Goal: Information Seeking & Learning: Find specific fact

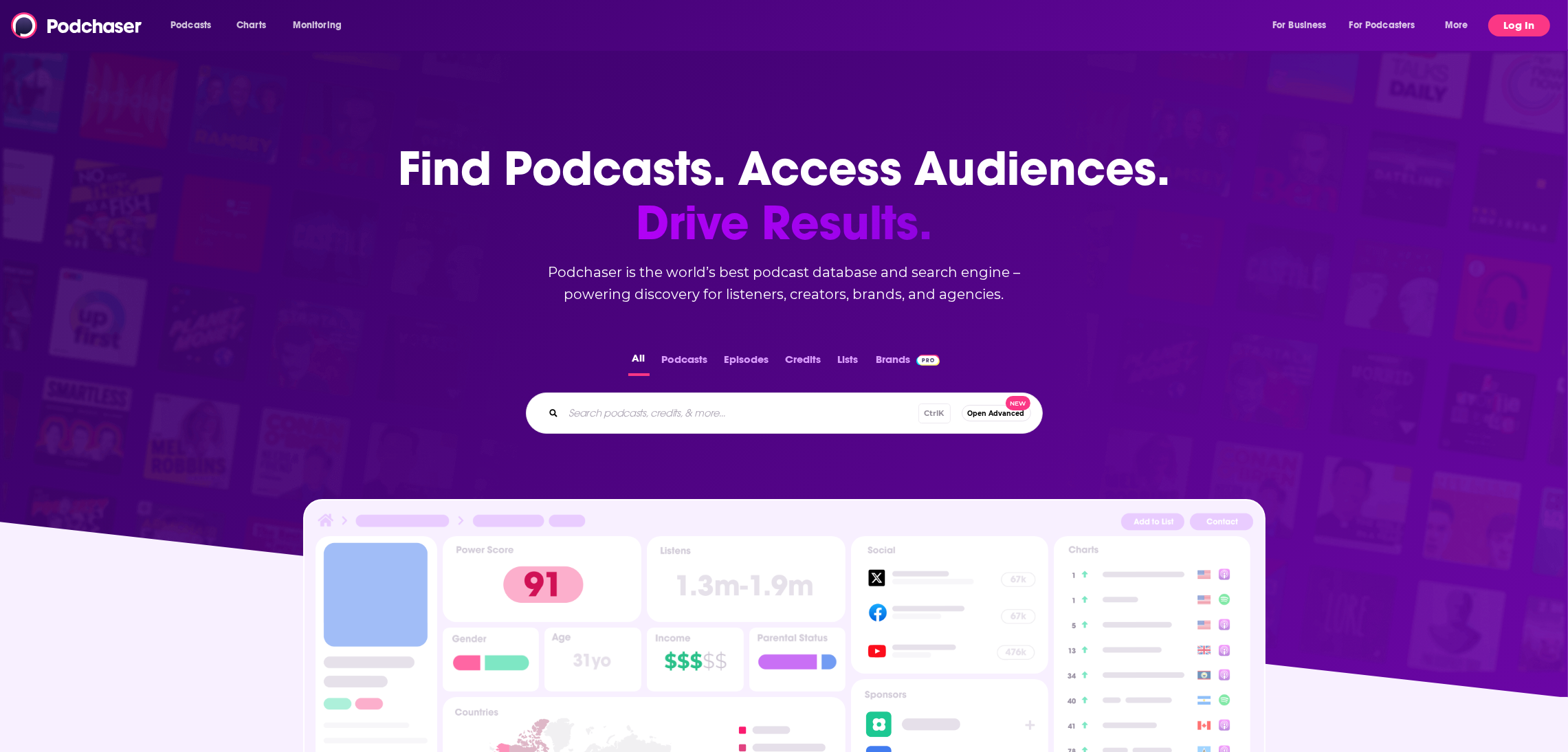
click at [1527, 26] on button "Log In" at bounding box center [1519, 25] width 62 height 22
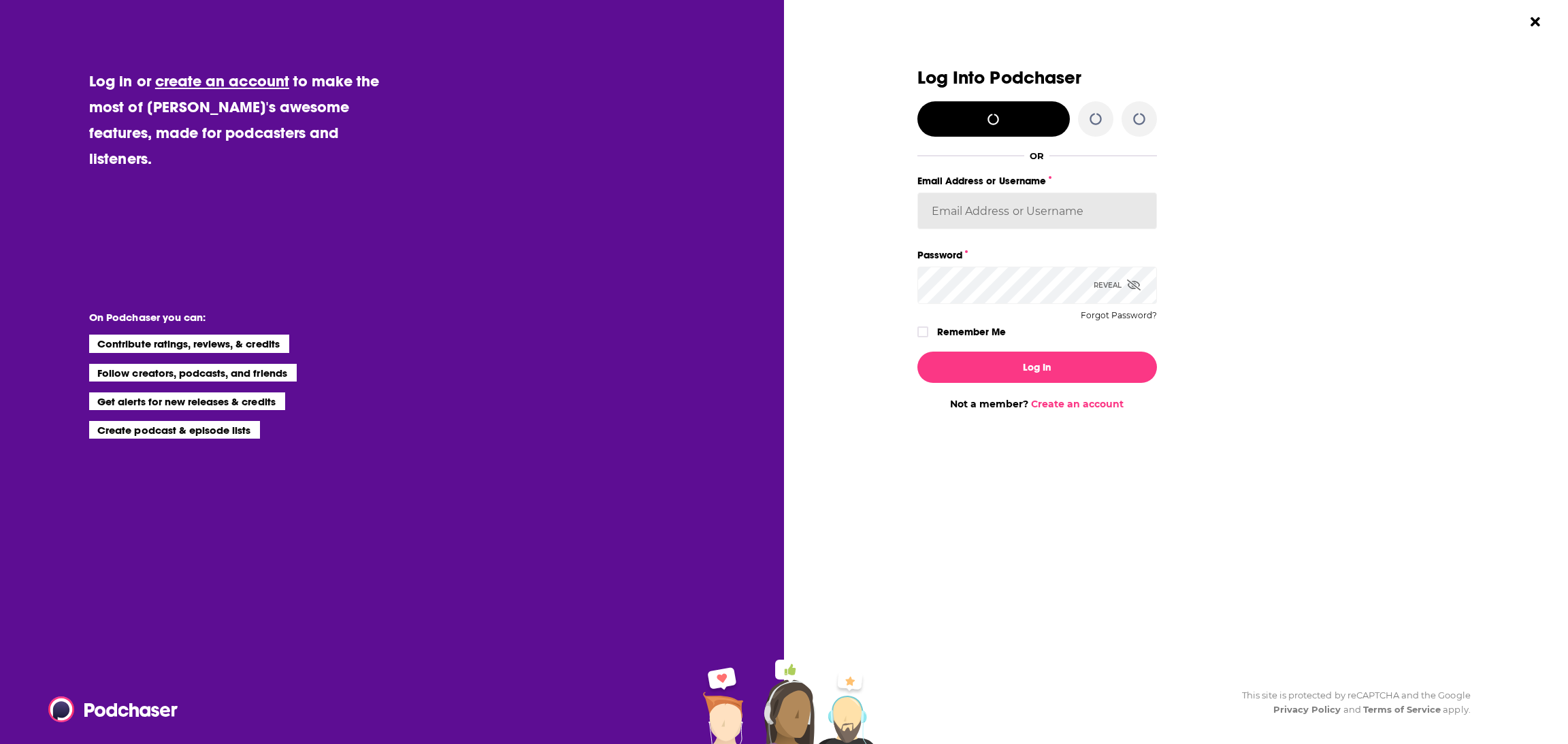
type input "LindaBurns"
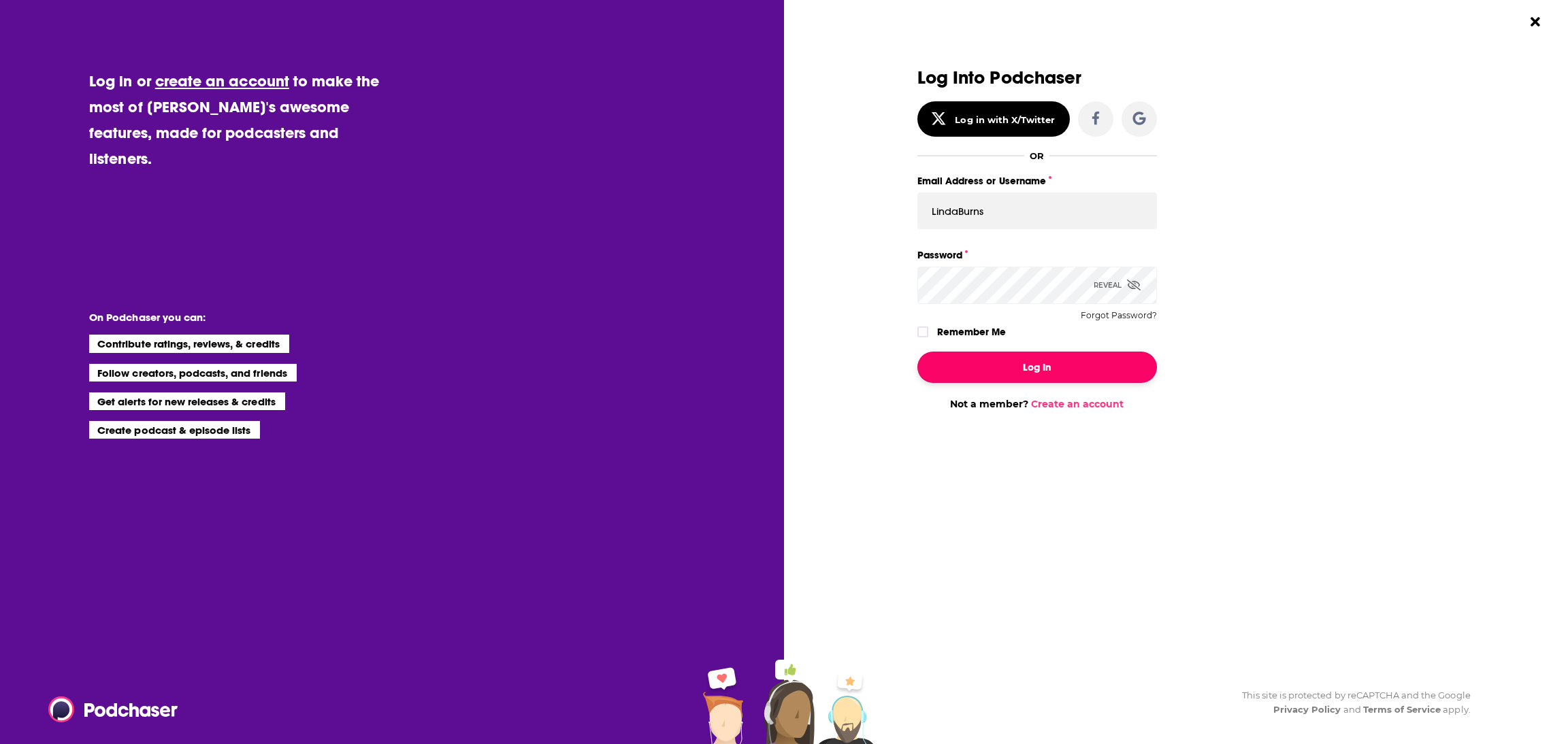
click at [1004, 372] on button "Log In" at bounding box center [1037, 367] width 239 height 31
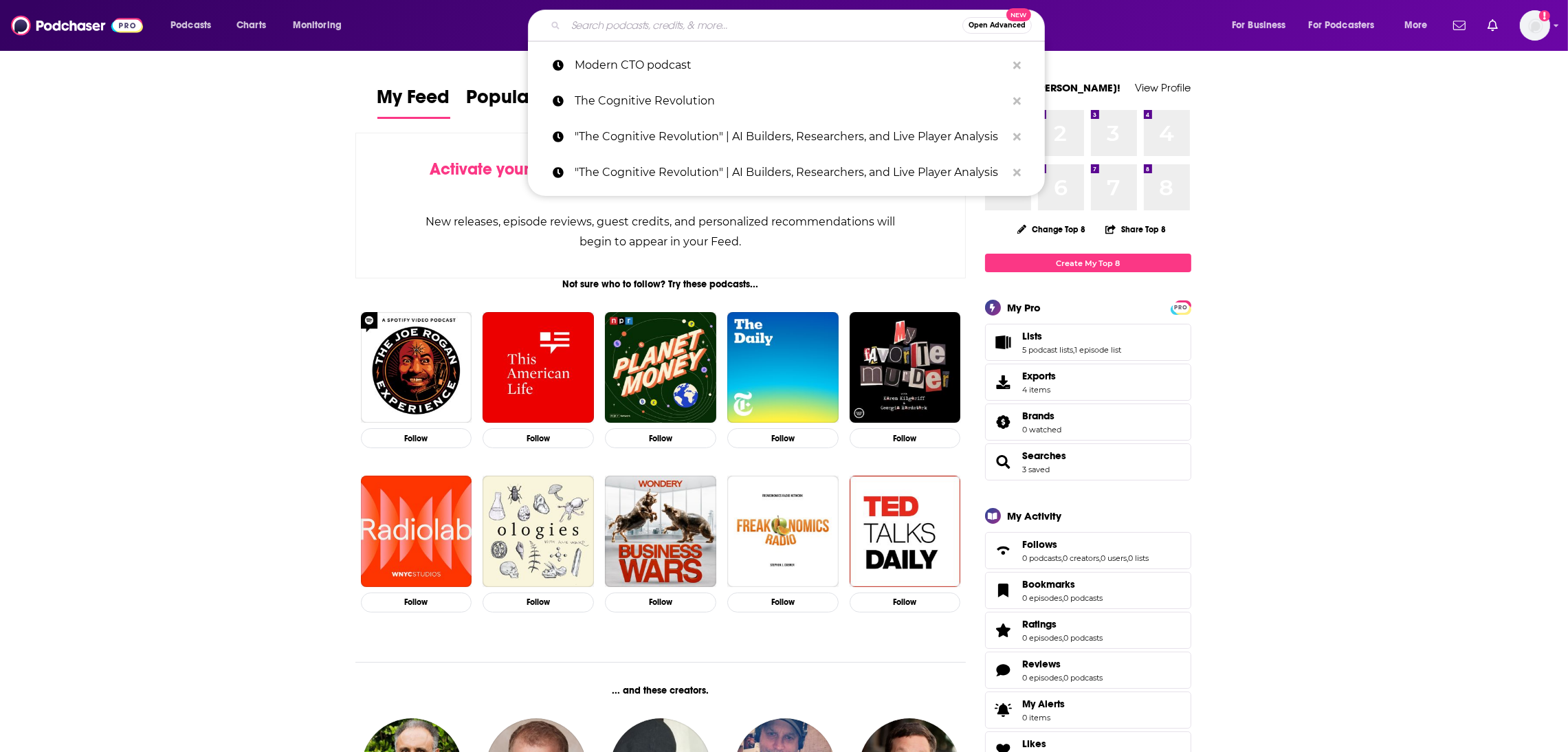
click at [580, 20] on input "Search podcasts, credits, & more..." at bounding box center [763, 25] width 396 height 22
paste input "MM&M"
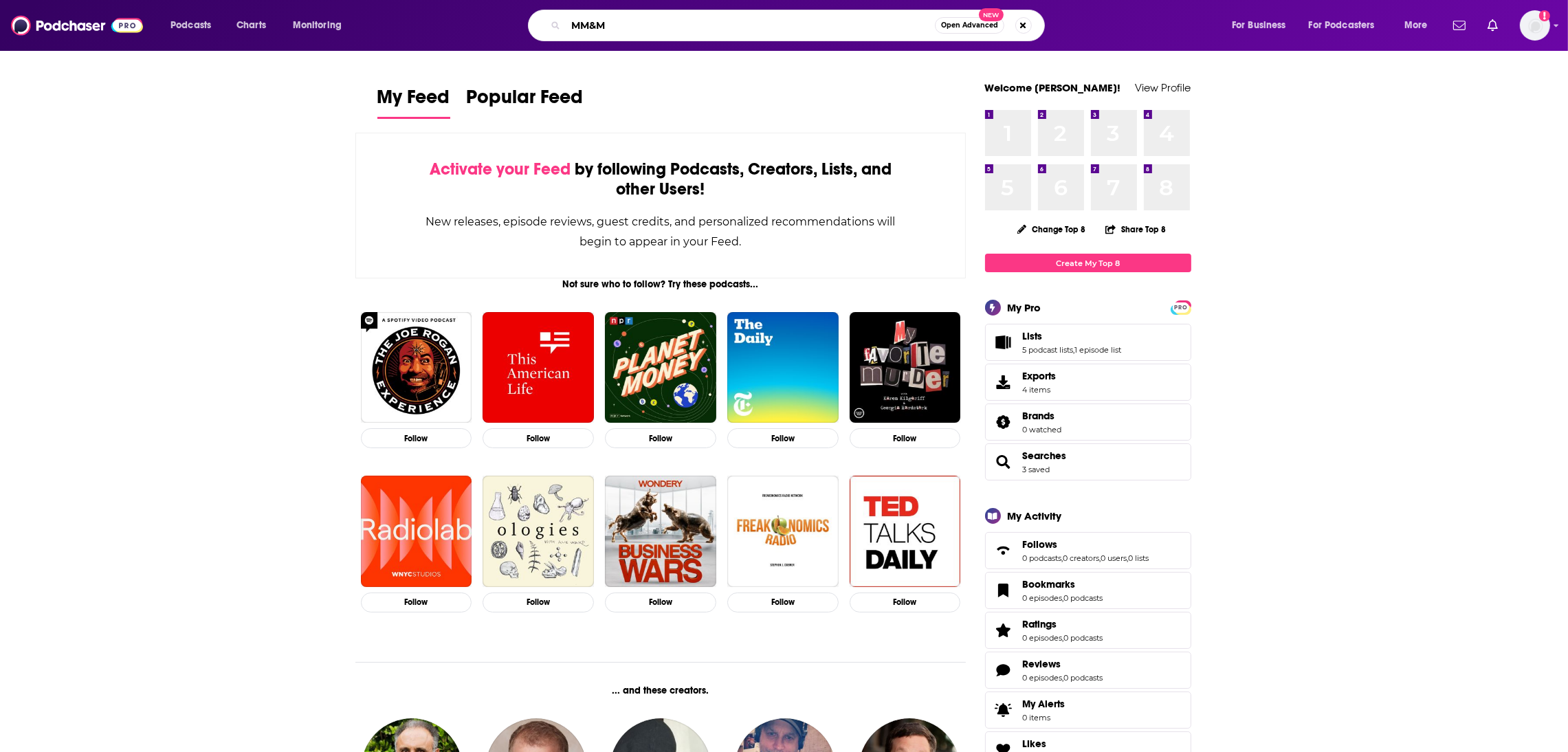
type input "MM&M"
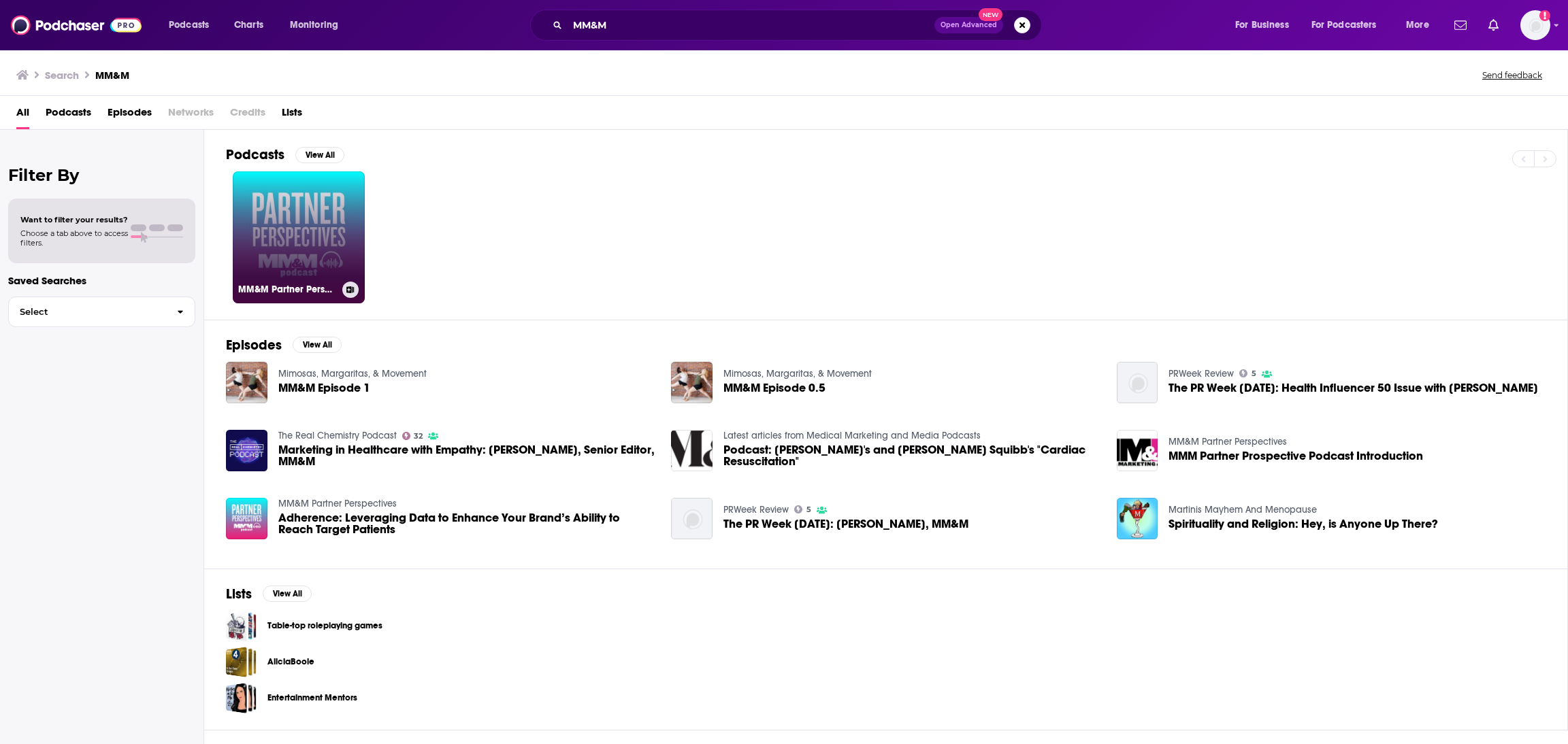
click at [333, 254] on link "MM&M Partner Perspectives" at bounding box center [299, 237] width 132 height 132
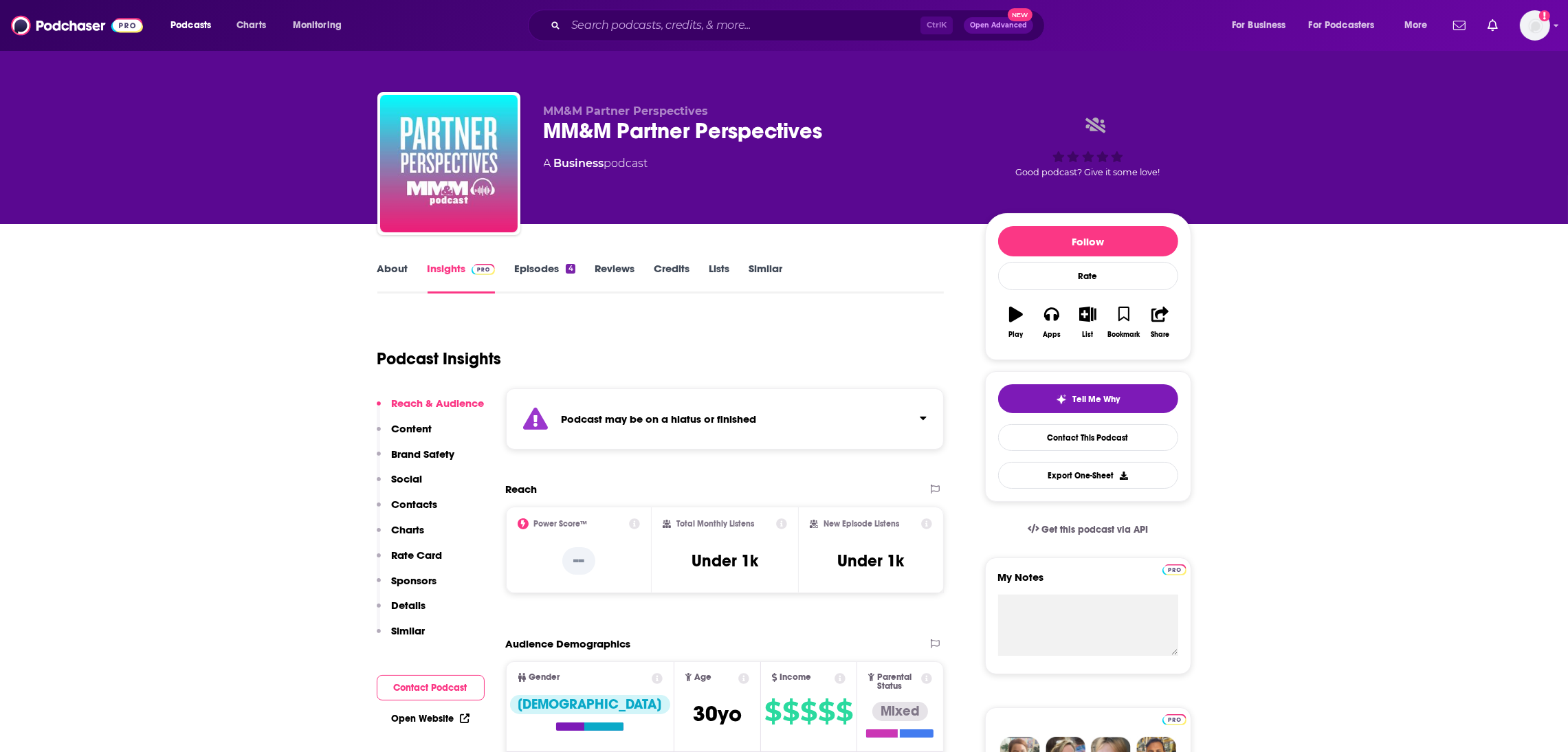
click at [394, 269] on link "About" at bounding box center [393, 278] width 31 height 31
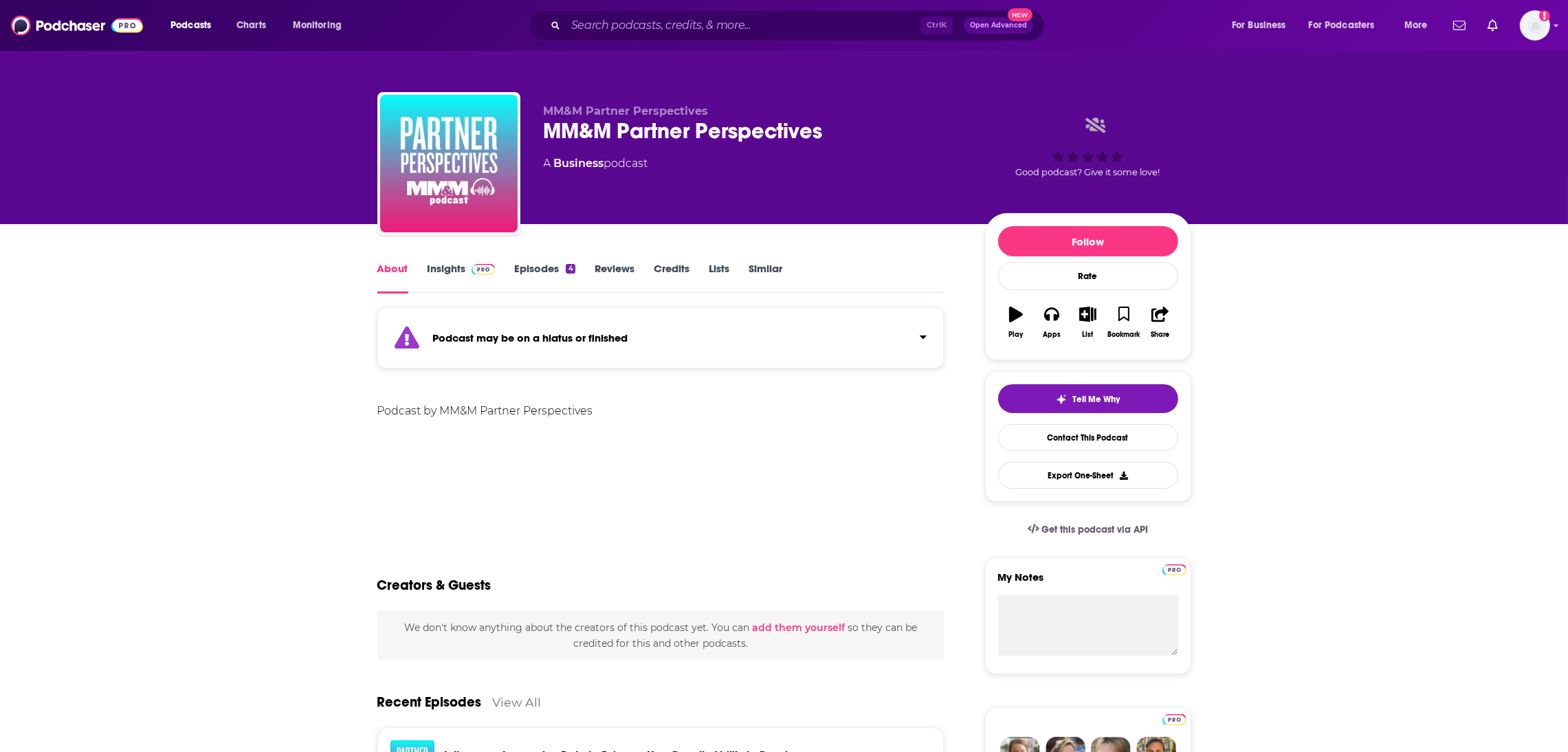
click at [440, 272] on link "Insights" at bounding box center [461, 278] width 68 height 31
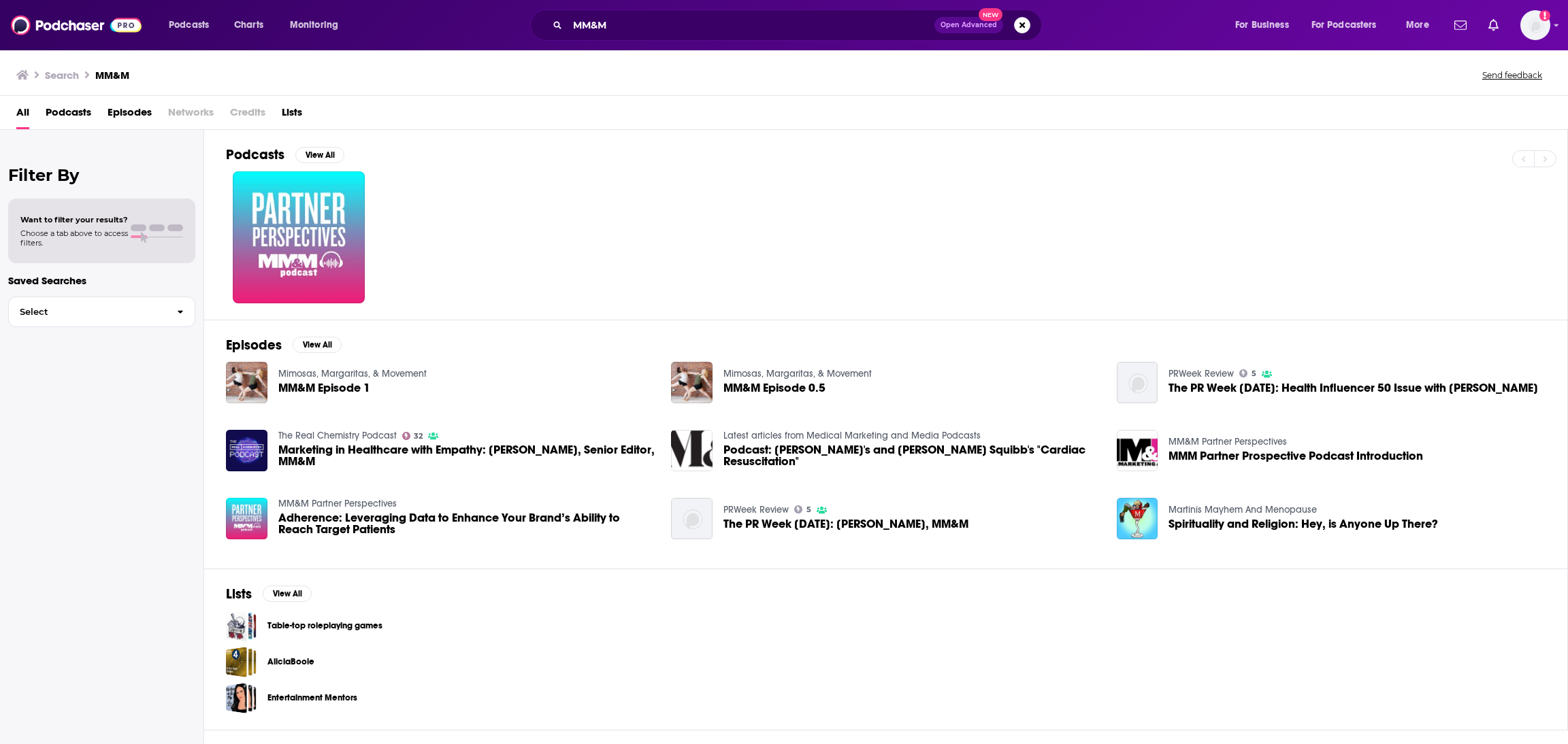
click at [340, 389] on span "MM&M Episode 1" at bounding box center [324, 388] width 92 height 12
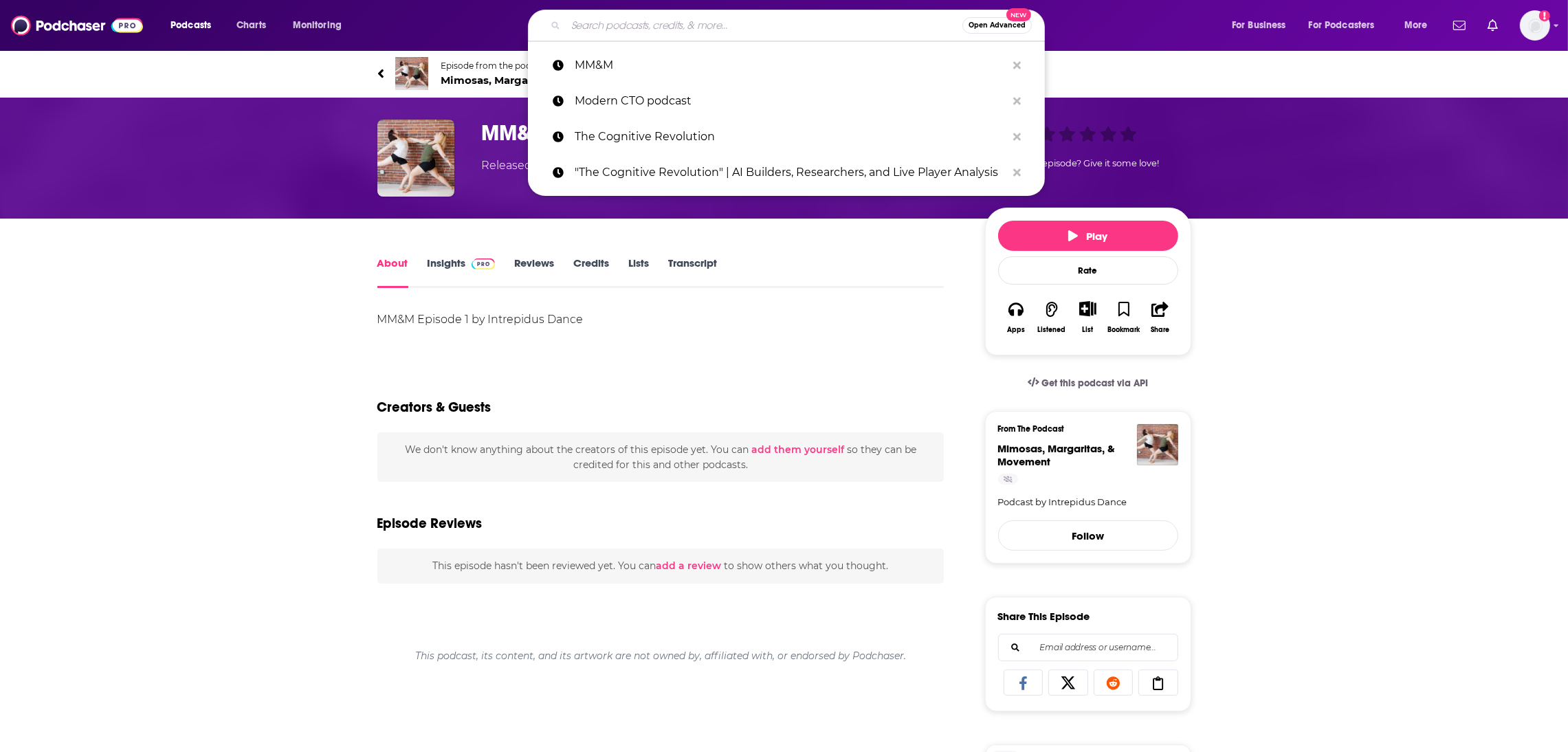
click at [607, 16] on input "Search podcasts, credits, & more..." at bounding box center [763, 25] width 396 height 22
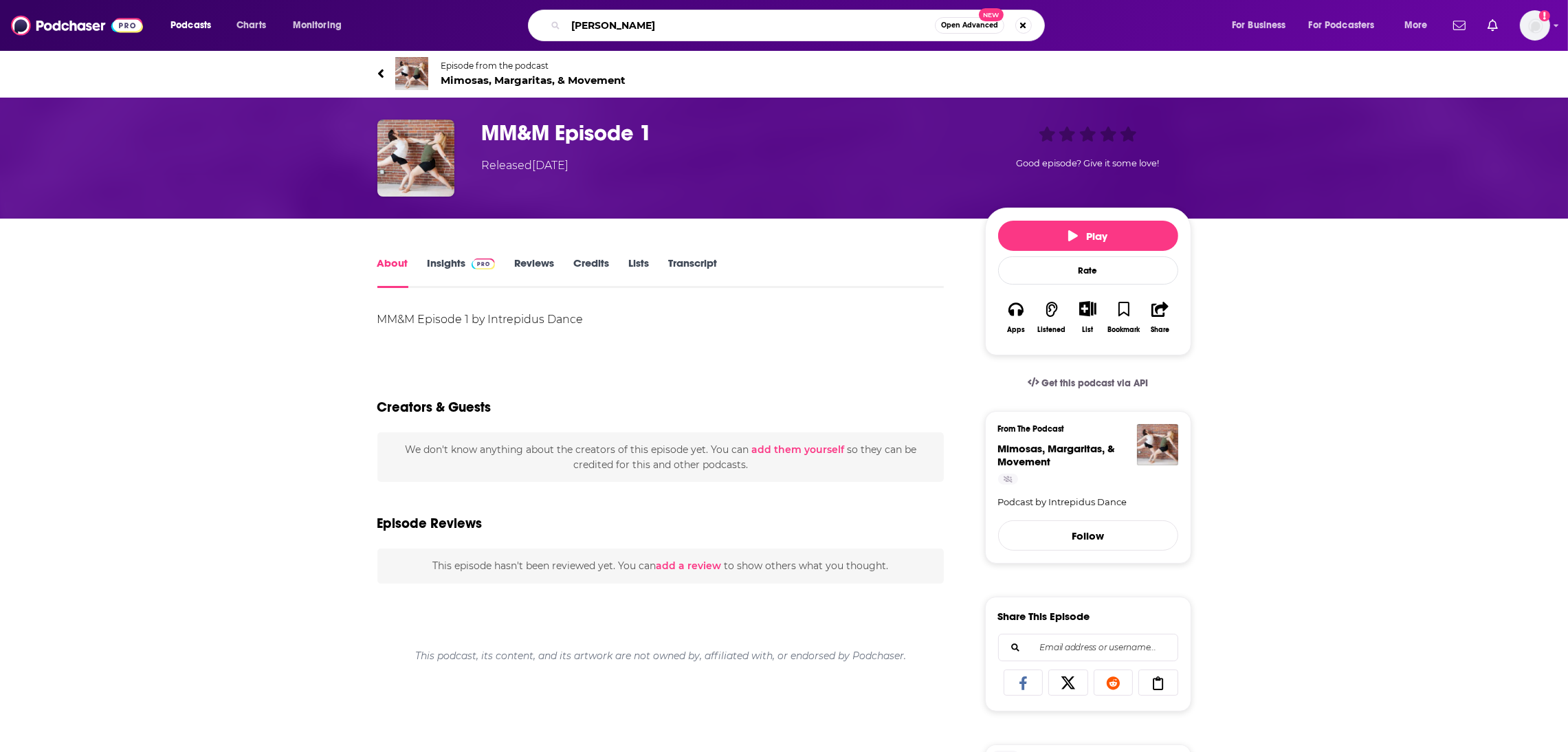
type input "[PERSON_NAME]"
